Goal: Use online tool/utility: Utilize a website feature to perform a specific function

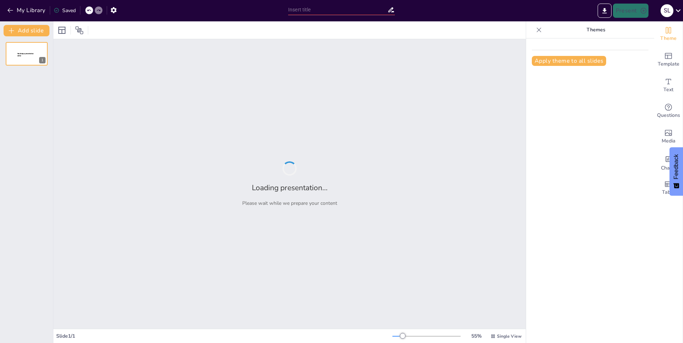
type input "El Oso Polar: Adaptaciones y Hábitat"
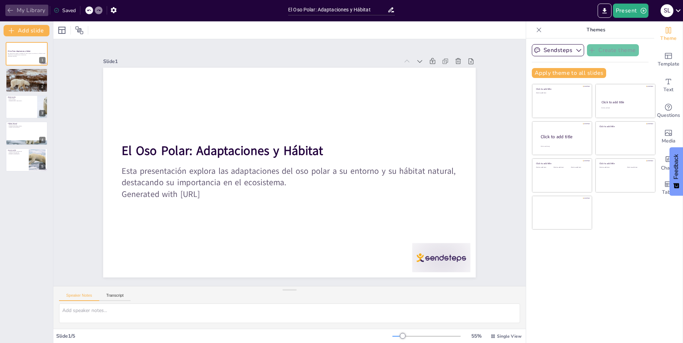
click at [10, 12] on icon "button" at bounding box center [9, 10] width 5 height 5
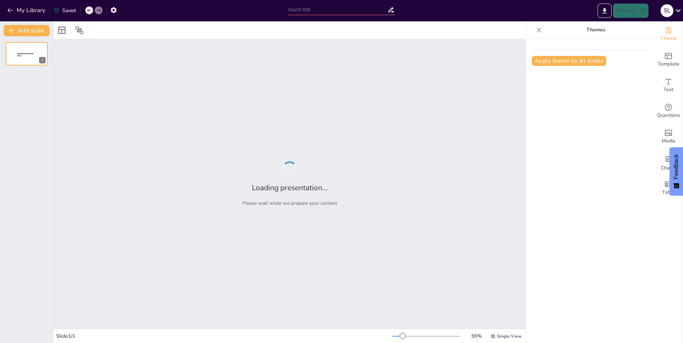
type input "El Mundo de los Búhos: Características y Hábitos"
